Goal: Information Seeking & Learning: Check status

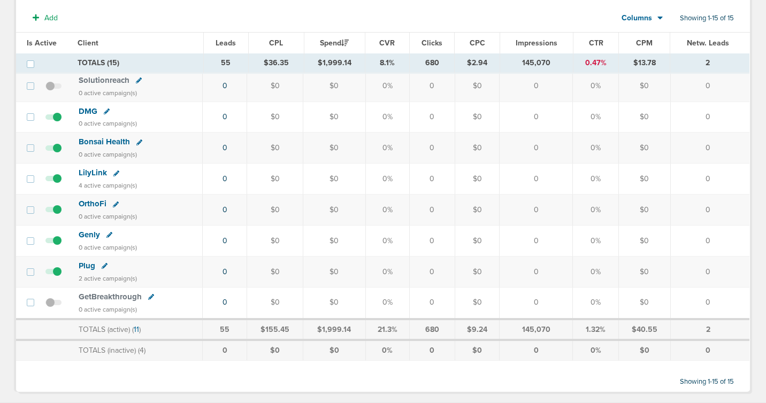
scroll to position [314, 0]
click at [103, 141] on span "Bonsai Health" at bounding box center [104, 143] width 51 height 10
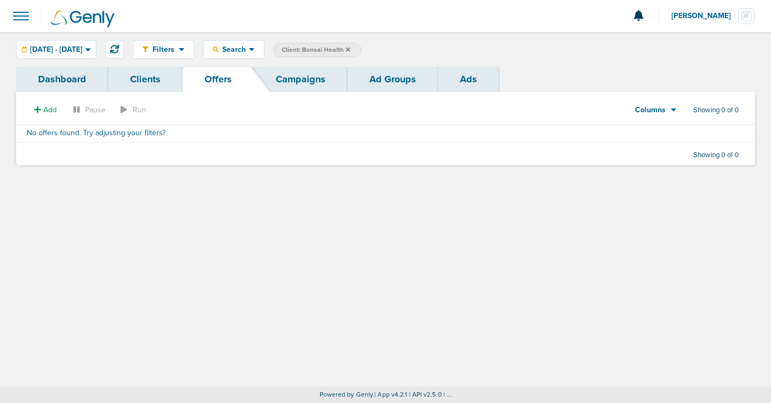
click at [317, 72] on link "Campaigns" at bounding box center [301, 79] width 94 height 25
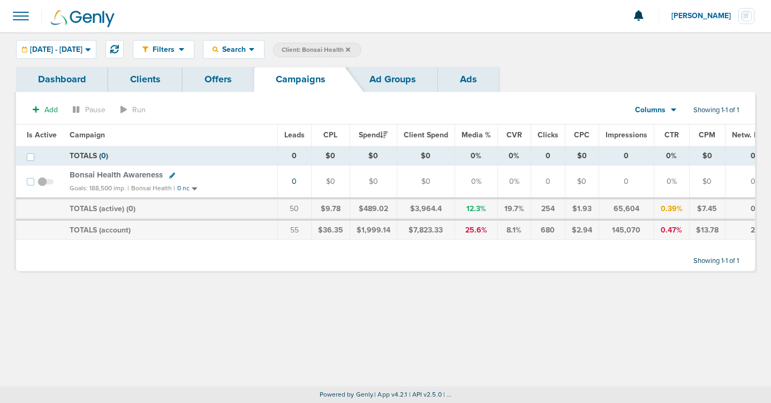
click at [154, 174] on span "Bonsai Health Awareness" at bounding box center [116, 175] width 93 height 10
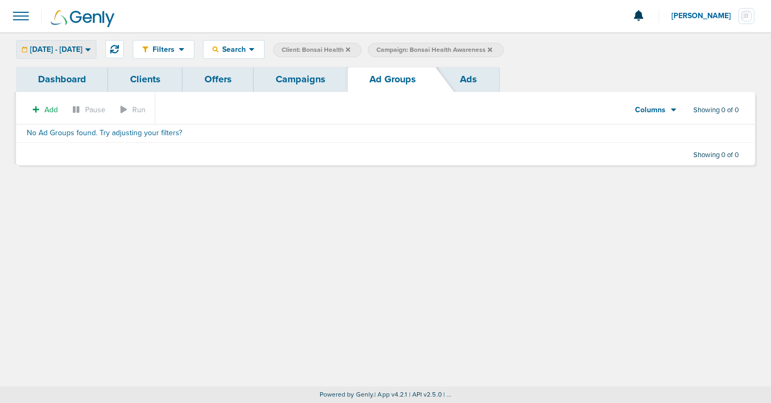
click at [96, 44] on div "02.03.2025 - 02.03.2025" at bounding box center [56, 50] width 79 height 18
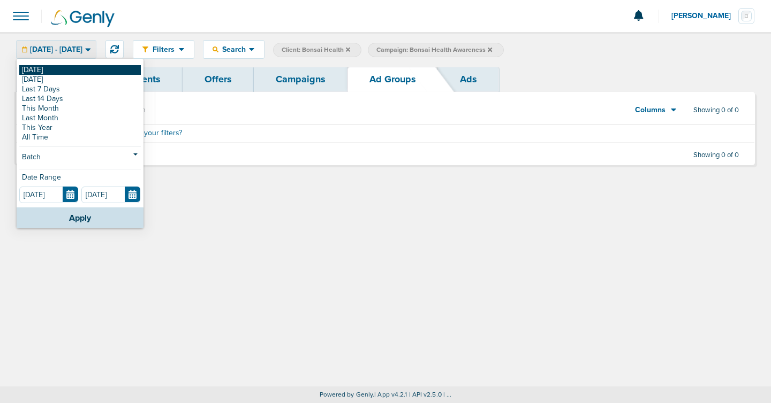
click at [106, 69] on link "[DATE]" at bounding box center [79, 70] width 121 height 10
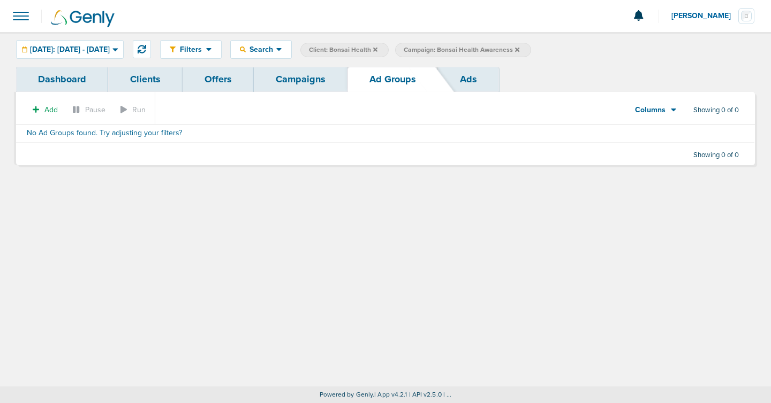
click at [295, 77] on link "Campaigns" at bounding box center [301, 79] width 94 height 25
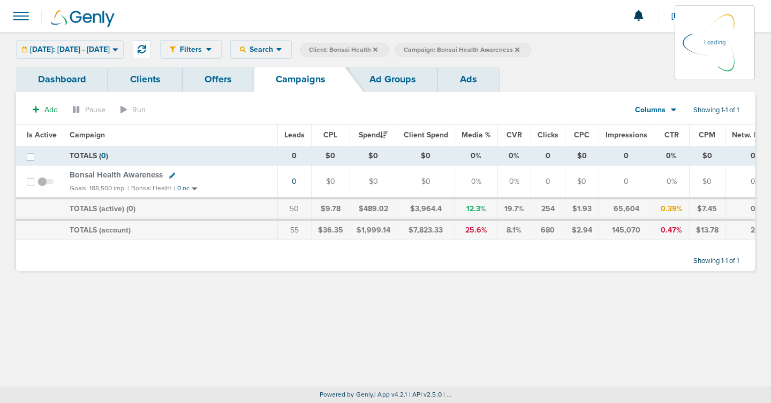
click at [211, 82] on link "Offers" at bounding box center [217, 79] width 71 height 25
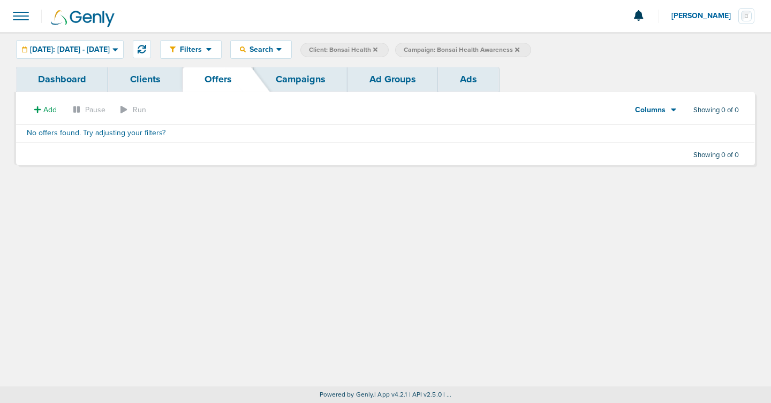
click at [162, 78] on link "Clients" at bounding box center [145, 79] width 74 height 25
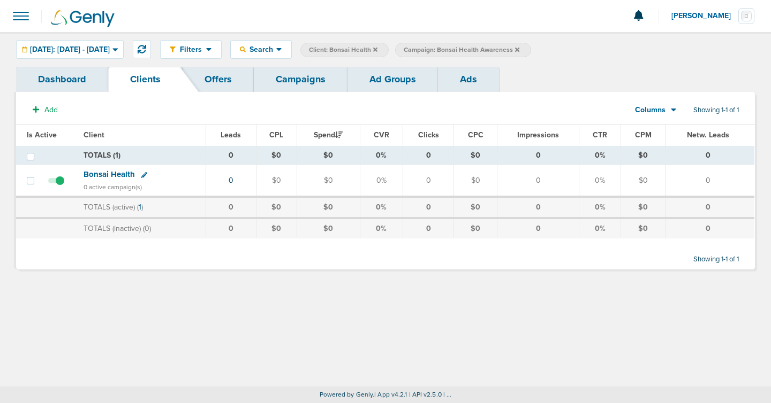
click at [312, 86] on link "Campaigns" at bounding box center [301, 79] width 94 height 25
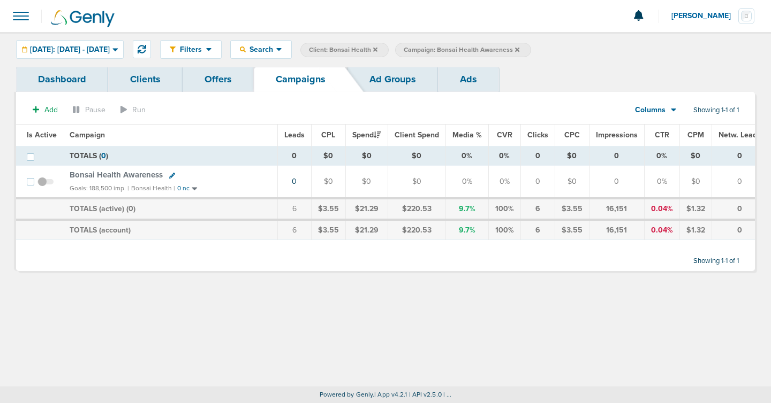
click at [234, 297] on div "Filters Active Only Settings Status Active Inactive Objectives MQL SQL Traffic …" at bounding box center [385, 209] width 771 height 355
click at [138, 177] on span "Bonsai Health Awareness" at bounding box center [116, 175] width 93 height 10
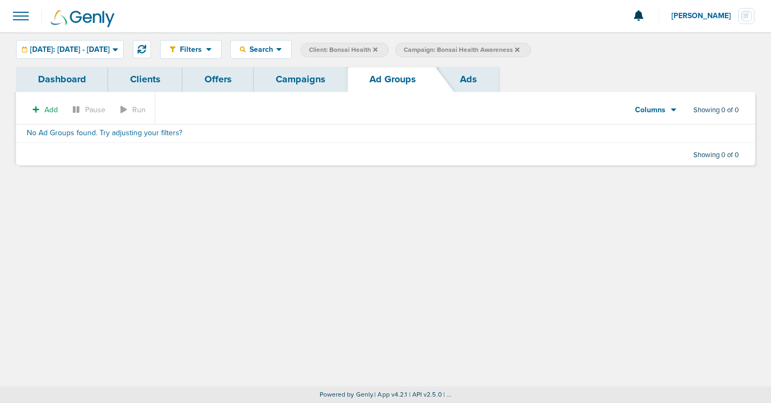
click at [458, 77] on link "Ads" at bounding box center [468, 79] width 61 height 25
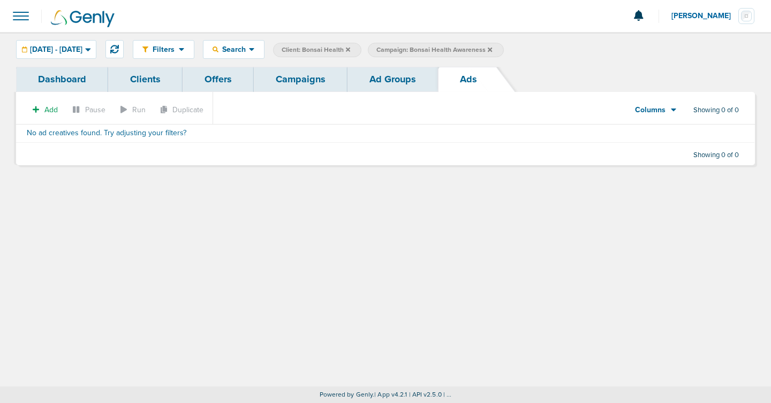
click at [142, 81] on link "Clients" at bounding box center [145, 79] width 74 height 25
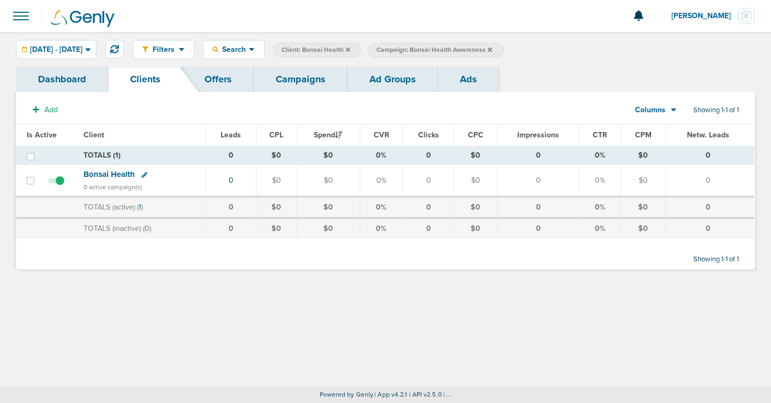
click at [74, 87] on link "Dashboard" at bounding box center [62, 79] width 92 height 25
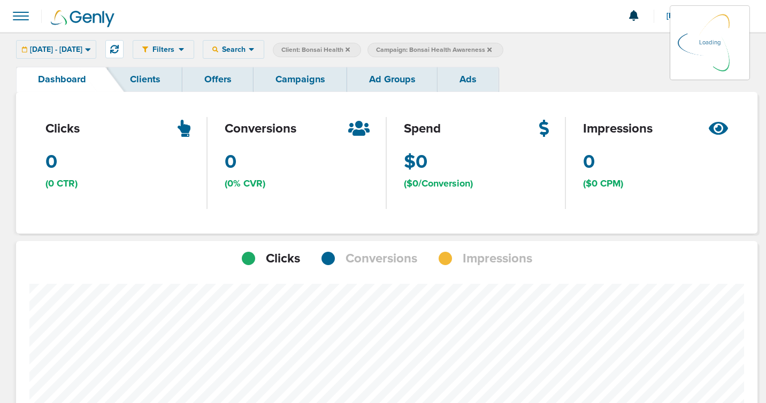
scroll to position [755, 734]
click at [132, 79] on link "Clients" at bounding box center [145, 79] width 74 height 25
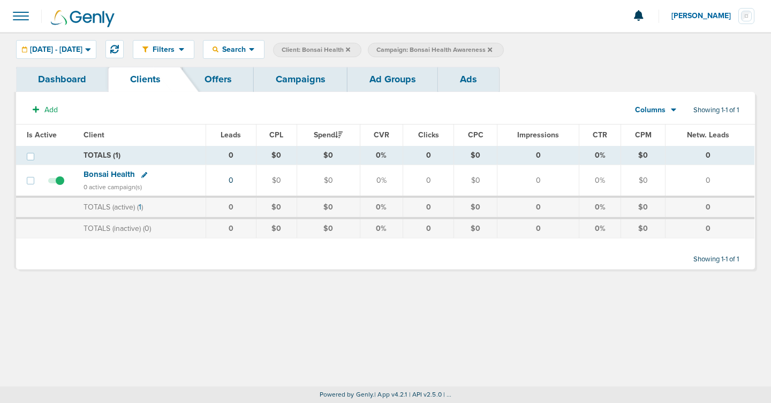
click at [104, 176] on span "Bonsai Health" at bounding box center [108, 175] width 51 height 10
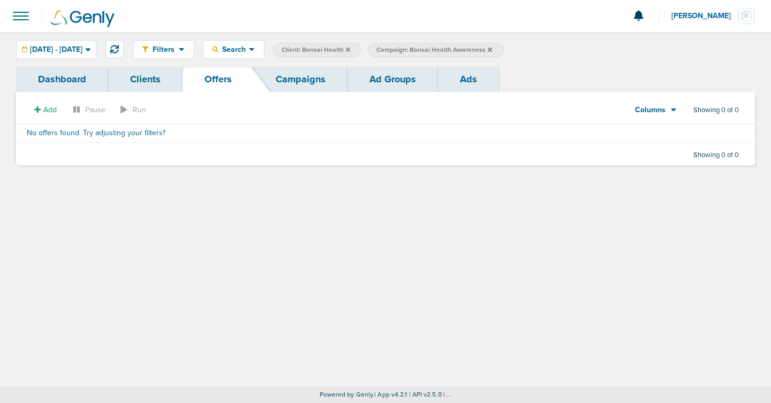
click at [298, 82] on link "Campaigns" at bounding box center [301, 79] width 94 height 25
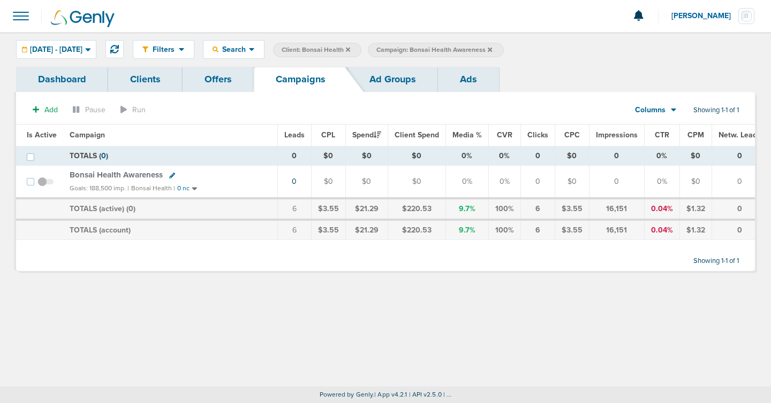
click at [359, 77] on link "Ad Groups" at bounding box center [392, 79] width 90 height 25
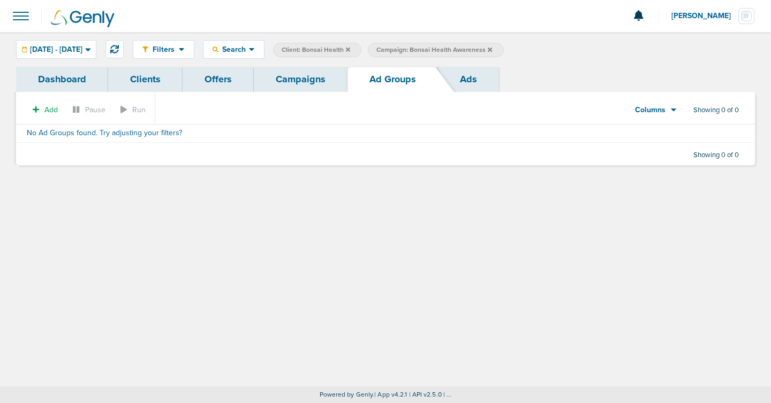
click at [451, 75] on link "Ads" at bounding box center [468, 79] width 61 height 25
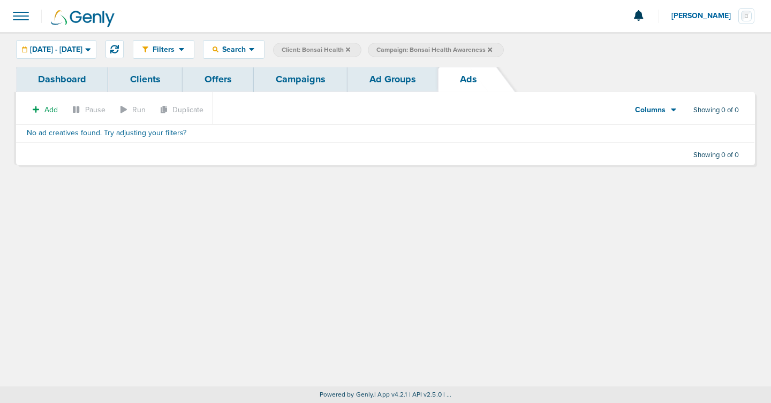
click at [302, 81] on link "Campaigns" at bounding box center [301, 79] width 94 height 25
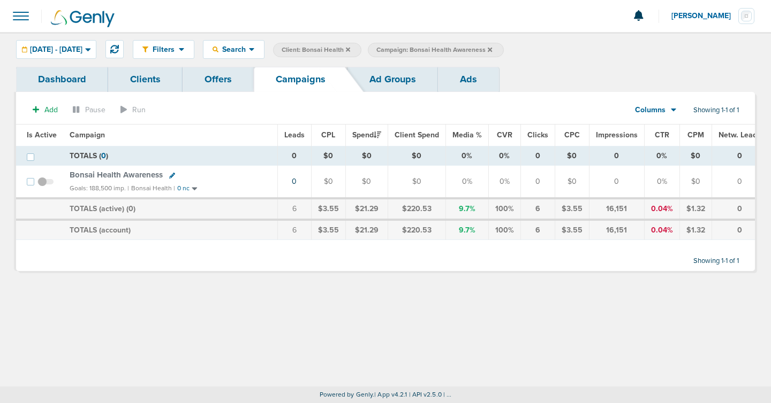
click at [126, 81] on link "Clients" at bounding box center [145, 79] width 74 height 25
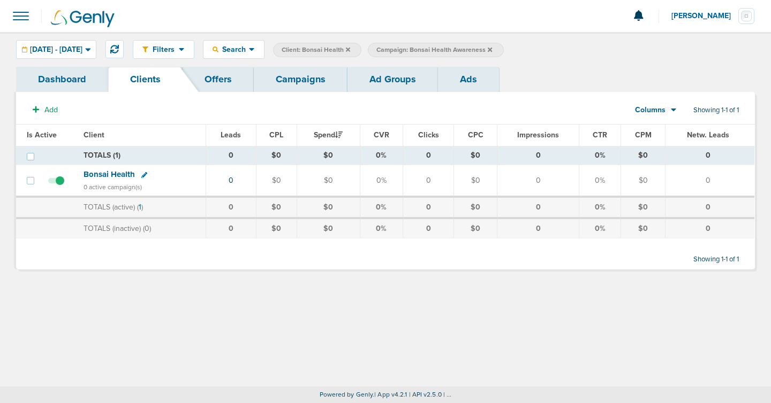
click at [350, 47] on icon at bounding box center [348, 50] width 4 height 6
click at [397, 49] on icon at bounding box center [395, 49] width 4 height 4
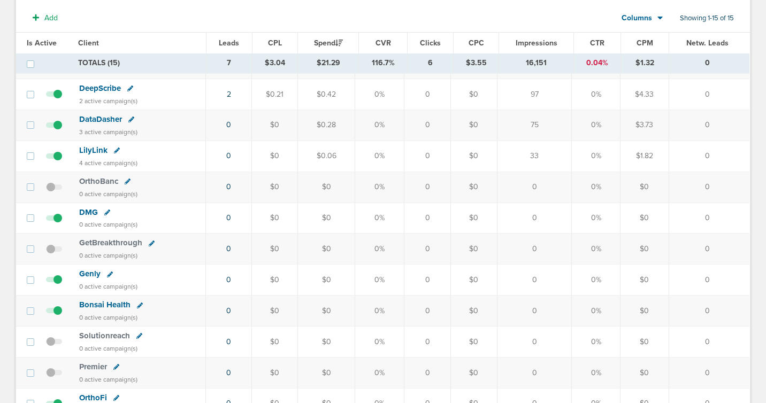
scroll to position [226, 0]
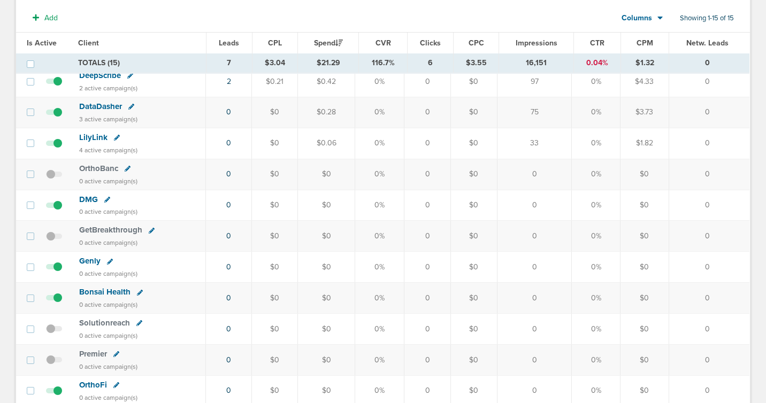
click at [101, 289] on span "Bonsai Health" at bounding box center [104, 292] width 51 height 10
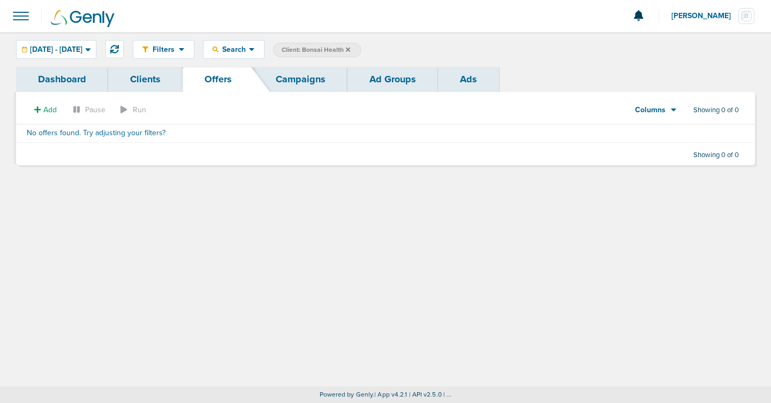
click at [278, 79] on link "Campaigns" at bounding box center [301, 79] width 94 height 25
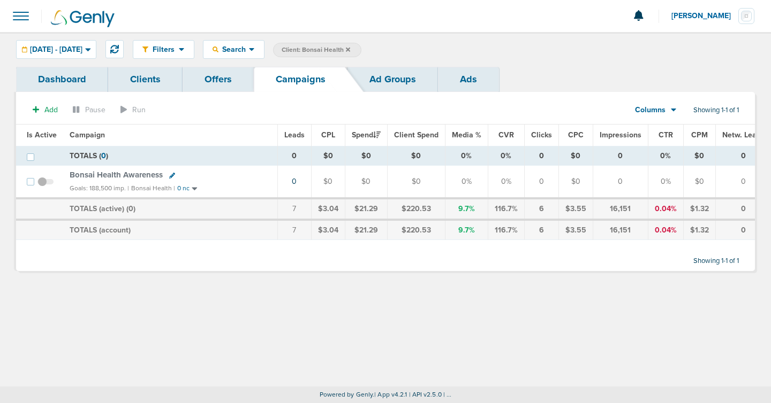
click at [395, 85] on link "Ad Groups" at bounding box center [392, 79] width 90 height 25
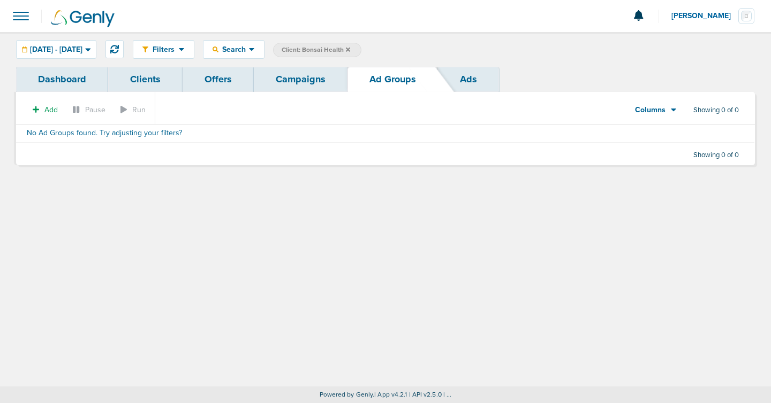
click at [456, 79] on link "Ads" at bounding box center [468, 79] width 61 height 25
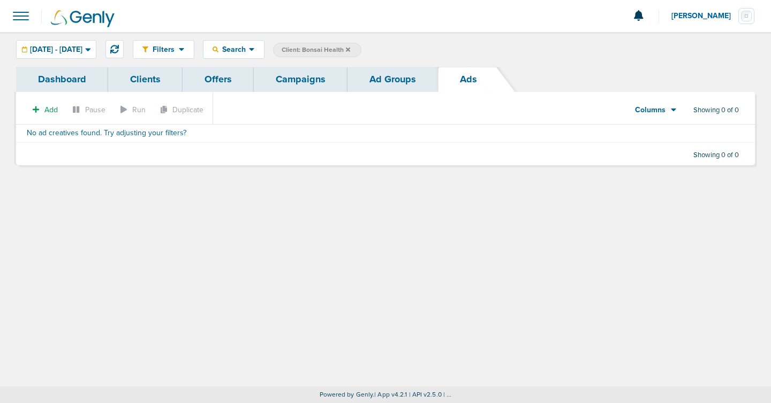
click at [410, 75] on link "Ad Groups" at bounding box center [392, 79] width 90 height 25
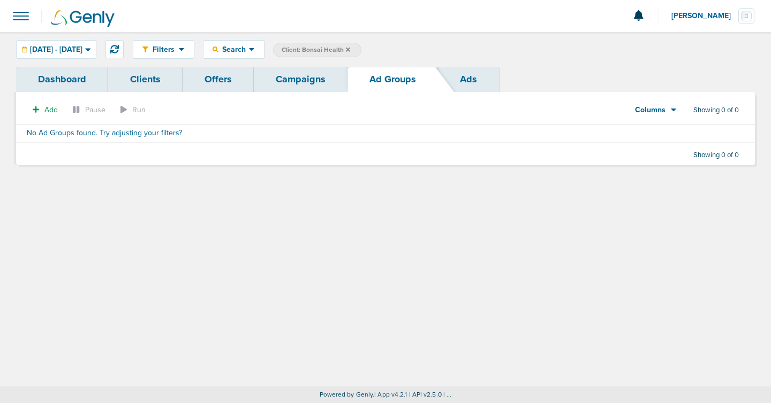
click at [315, 84] on link "Campaigns" at bounding box center [301, 79] width 94 height 25
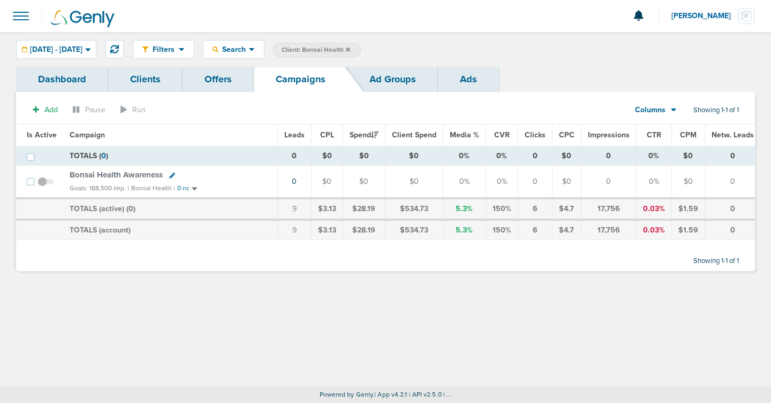
click at [101, 179] on span "Bonsai Health Awareness" at bounding box center [116, 175] width 93 height 10
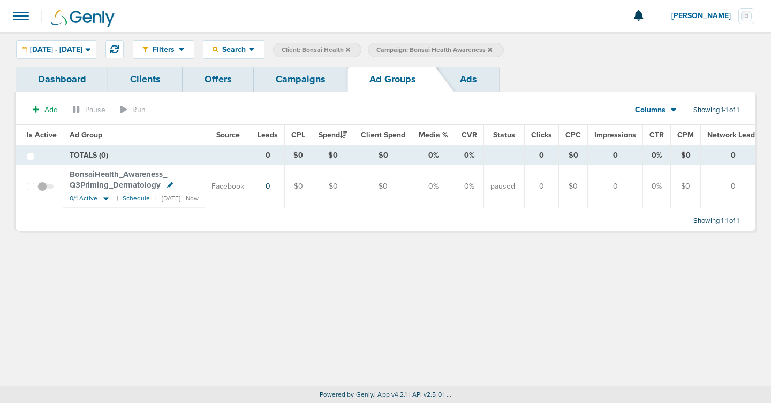
click at [82, 174] on span "BonsaiHealth_ Awareness_ Q3Priming_ Dermatology" at bounding box center [118, 180] width 97 height 20
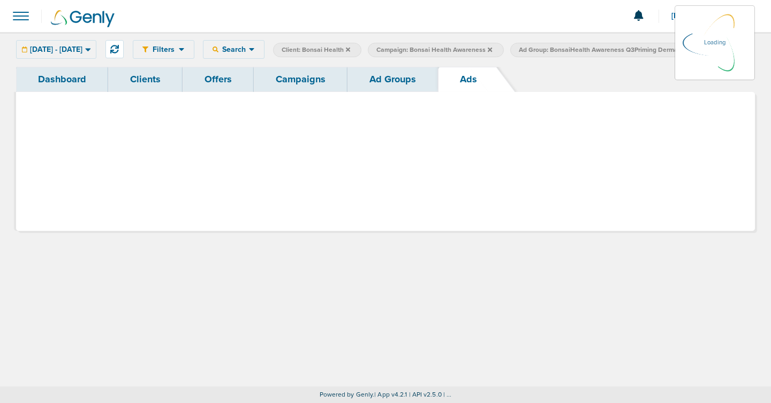
click at [82, 174] on span "BonsaiHealth_ Awareness_ Q3Priming_ Dermatology" at bounding box center [118, 180] width 97 height 20
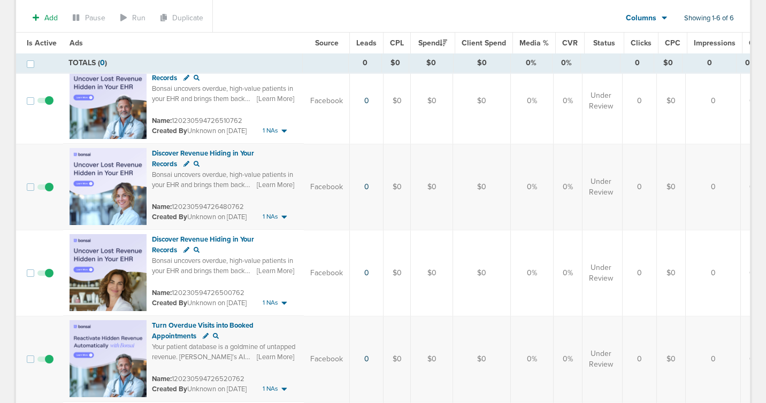
scroll to position [276, 0]
